Goal: Transaction & Acquisition: Download file/media

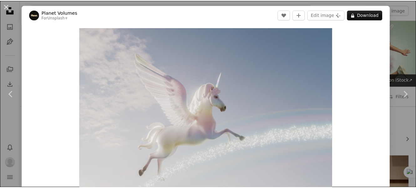
scroll to position [4164, 0]
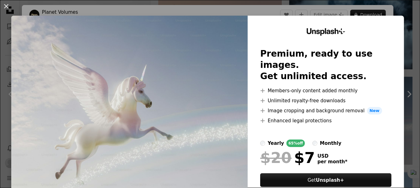
click at [228, 13] on div "An X shape Unsplash+ Premium, ready to use images. Get unlimited access. A plus…" at bounding box center [210, 94] width 420 height 188
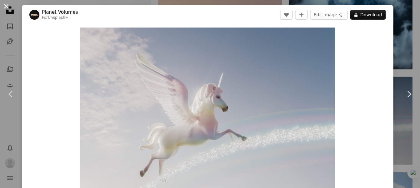
click at [6, 7] on button "An X shape" at bounding box center [7, 7] width 8 height 8
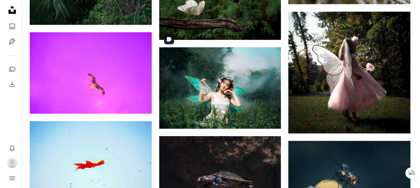
scroll to position [444, 0]
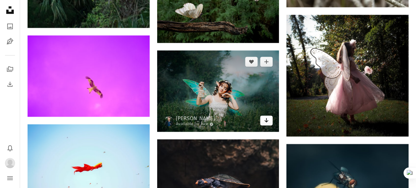
click at [266, 120] on icon "Arrow pointing down" at bounding box center [266, 120] width 5 height 8
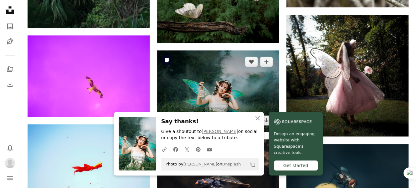
click at [209, 81] on img at bounding box center [218, 90] width 122 height 81
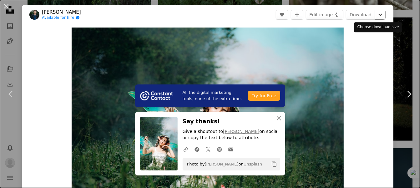
click at [378, 15] on icon "Choose download size" at bounding box center [380, 15] width 4 height 2
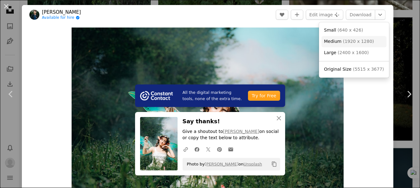
click at [349, 39] on span "( 1920 x 1280 )" at bounding box center [358, 41] width 31 height 5
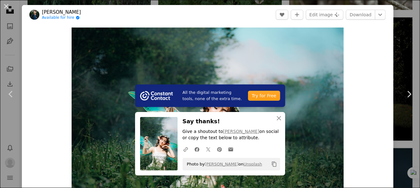
click at [379, 36] on div "Zoom in" at bounding box center [207, 118] width 371 height 188
